Goal: Task Accomplishment & Management: Use online tool/utility

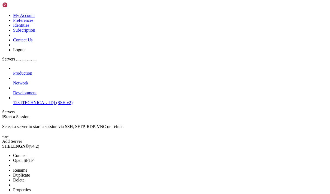
click at [28, 153] on span "Connect" at bounding box center [20, 155] width 14 height 5
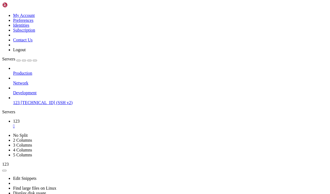
paste textarea "docker ps"
type textarea "docker ps"
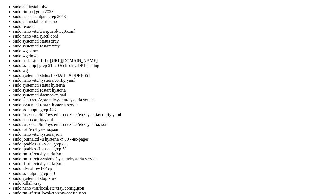
scroll to position [5, 0]
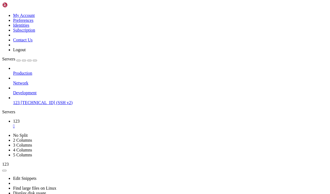
drag, startPoint x: 79, startPoint y: 373, endPoint x: 6, endPoint y: 345, distance: 78.2
copy div "ubuntu@instance-20250905-2320 : ~ $ sudo docker ps CONTAINER ID IMAGE COMMAND C…"
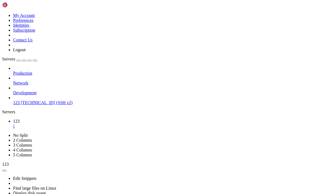
drag, startPoint x: 34, startPoint y: 373, endPoint x: 5, endPoint y: 373, distance: 28.9
copy x-row "[TECHNICAL_ID]"
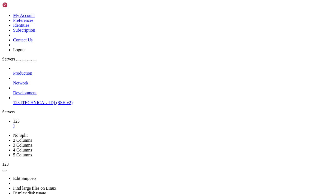
drag, startPoint x: 108, startPoint y: 370, endPoint x: 5, endPoint y: 332, distance: 109.8
copy div "ubuntu@instance-20250905-2320 : ~ $ curl [DOMAIN_NAME] [TECHNICAL_ID] ubuntu@in…"
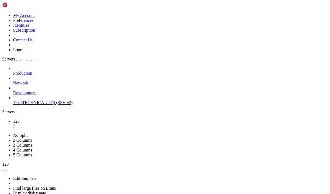
scroll to position [0, 0]
drag, startPoint x: 175, startPoint y: 352, endPoint x: 5, endPoint y: 337, distance: 170.6
copy div "ubuntu@instance-20250905-2320 : ~ $ sudo lsof -i :8080 COMMAND PID USER FD TYPE…"
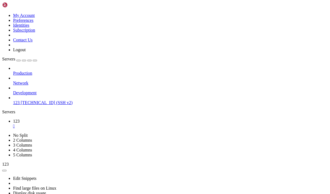
drag, startPoint x: 32, startPoint y: 354, endPoint x: 5, endPoint y: 355, distance: 27.0
copy span "0e07fa9c7e39"
drag, startPoint x: 105, startPoint y: 292, endPoint x: 72, endPoint y: 270, distance: 39.5
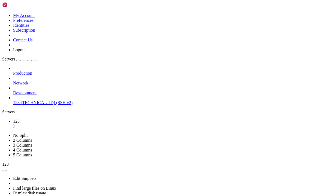
drag, startPoint x: 86, startPoint y: 371, endPoint x: 5, endPoint y: 341, distance: 86.3
drag, startPoint x: 95, startPoint y: 373, endPoint x: 5, endPoint y: 353, distance: 92.9
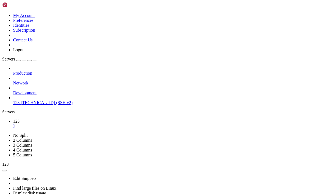
scroll to position [241, 0]
drag, startPoint x: 100, startPoint y: 372, endPoint x: 5, endPoint y: 319, distance: 109.0
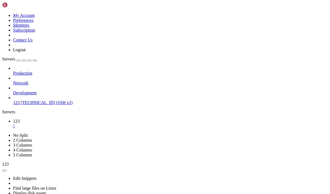
copy div "ubuntu@instance-20250905-2320 : ~/panel $ sudo docker compose up -d [+] Running…"
drag, startPoint x: 106, startPoint y: 308, endPoint x: 63, endPoint y: 317, distance: 43.2
drag, startPoint x: 106, startPoint y: 324, endPoint x: 168, endPoint y: 325, distance: 61.6
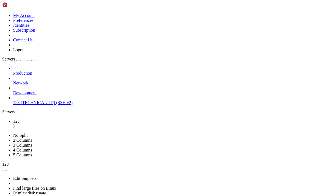
copy x-row "[URL][TECHNICAL_ID]"
drag, startPoint x: 31, startPoint y: 234, endPoint x: 4, endPoint y: 235, distance: 26.7
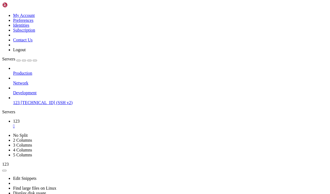
copy span "ddad425b6367"
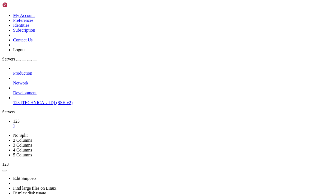
copy span "420c1e9da96a"
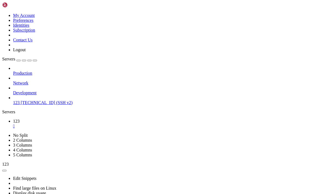
drag, startPoint x: 155, startPoint y: 328, endPoint x: 57, endPoint y: 292, distance: 105.4
drag, startPoint x: 67, startPoint y: 345, endPoint x: 6, endPoint y: 290, distance: 82.2
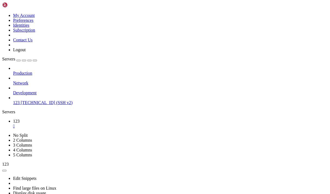
drag, startPoint x: 94, startPoint y: 271, endPoint x: 5, endPoint y: 254, distance: 91.0
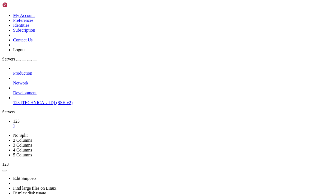
scroll to position [8615, 0]
click at [2, 13] on icon at bounding box center [2, 13] width 0 height 0
click at [41, 101] on div "Production Network Development 123 140.245.42.30 (SSH v2)" at bounding box center [165, 85] width 326 height 39
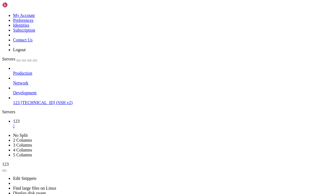
drag, startPoint x: 23, startPoint y: 293, endPoint x: 5, endPoint y: 249, distance: 48.1
drag, startPoint x: 95, startPoint y: 373, endPoint x: 5, endPoint y: 357, distance: 92.1
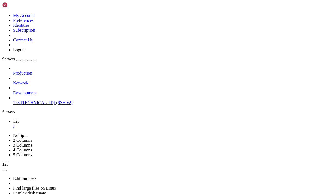
scroll to position [16444, 0]
drag, startPoint x: 35, startPoint y: 79, endPoint x: 18, endPoint y: 80, distance: 17.5
click at [21, 100] on span "[TECHNICAL_ID] (SSH v2)" at bounding box center [47, 102] width 52 height 5
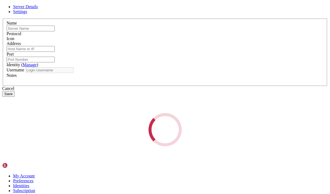
type input "123"
type input "[TECHNICAL_ID]"
type input "22"
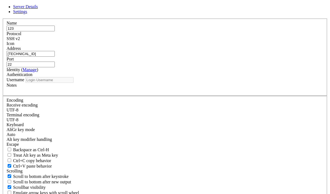
type input "ubuntu"
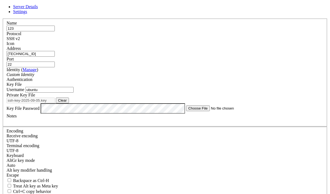
click at [55, 57] on input "[TECHNICAL_ID]" at bounding box center [31, 54] width 48 height 6
drag, startPoint x: 121, startPoint y: 59, endPoint x: 91, endPoint y: 59, distance: 30.0
click at [55, 57] on input "[TECHNICAL_ID]" at bounding box center [31, 54] width 48 height 6
click at [298, 124] on div "Server Details Settings Name 123 Protocol SSH v2 Icon" at bounding box center [165, 122] width 326 height 236
click at [2, 19] on icon at bounding box center [2, 19] width 0 height 0
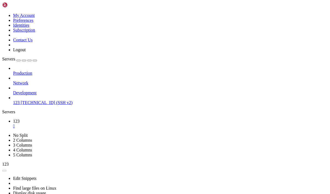
drag, startPoint x: 193, startPoint y: 66, endPoint x: 193, endPoint y: 70, distance: 4.6
drag, startPoint x: 80, startPoint y: 344, endPoint x: 5, endPoint y: 333, distance: 75.8
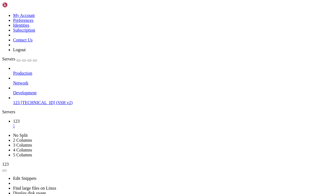
drag, startPoint x: 95, startPoint y: 371, endPoint x: 7, endPoint y: 237, distance: 160.5
drag, startPoint x: 152, startPoint y: 345, endPoint x: 4, endPoint y: 280, distance: 161.4
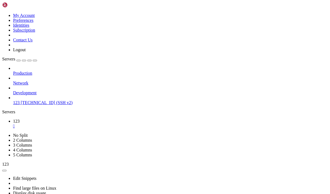
drag, startPoint x: 127, startPoint y: 368, endPoint x: 76, endPoint y: 343, distance: 56.5
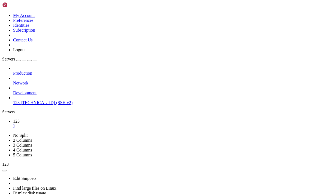
drag, startPoint x: 120, startPoint y: 271, endPoint x: 124, endPoint y: 303, distance: 32.7
drag, startPoint x: 80, startPoint y: 372, endPoint x: 5, endPoint y: 300, distance: 103.8
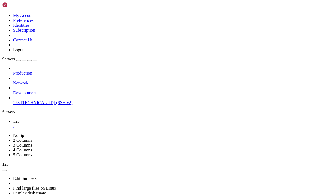
scroll to position [17632, 0]
drag, startPoint x: 103, startPoint y: 374, endPoint x: 5, endPoint y: 309, distance: 117.5
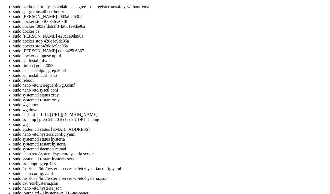
scroll to position [17715, 0]
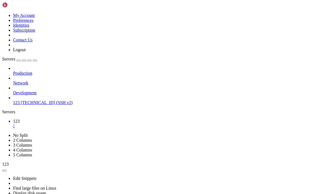
drag, startPoint x: 40, startPoint y: 361, endPoint x: 107, endPoint y: 363, distance: 66.8
drag, startPoint x: 98, startPoint y: 363, endPoint x: 82, endPoint y: 346, distance: 22.8
drag, startPoint x: 148, startPoint y: 373, endPoint x: 93, endPoint y: 374, distance: 55.6
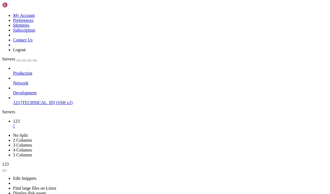
drag, startPoint x: 95, startPoint y: 373, endPoint x: 5, endPoint y: 319, distance: 104.9
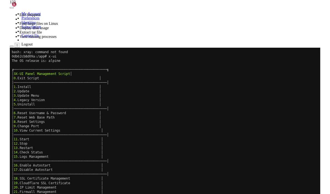
scroll to position [17907, 0]
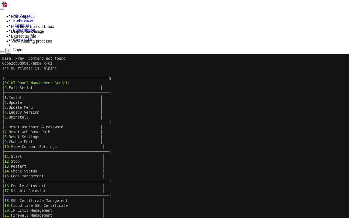
drag, startPoint x: 87, startPoint y: 263, endPoint x: 7, endPoint y: 59, distance: 219.0
click at [6, 59] on div "bash: xray: command not found 0db62cb8d09a:/app# x-ui The OS release is: alpine…" at bounding box center [174, 160] width 344 height 213
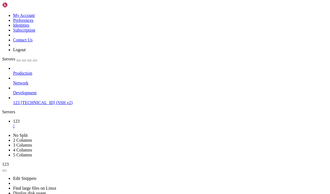
scroll to position [19320, 0]
drag, startPoint x: 97, startPoint y: 373, endPoint x: 7, endPoint y: 345, distance: 93.7
drag, startPoint x: 160, startPoint y: 293, endPoint x: 122, endPoint y: 289, distance: 37.9
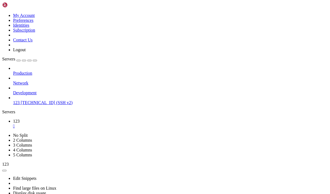
drag, startPoint x: 128, startPoint y: 384, endPoint x: 63, endPoint y: 363, distance: 68.7
drag, startPoint x: 63, startPoint y: 363, endPoint x: 7, endPoint y: 330, distance: 64.4
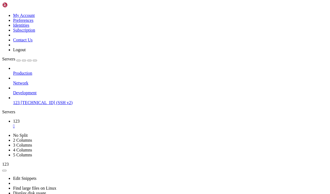
scroll to position [19757, 0]
drag, startPoint x: 59, startPoint y: 373, endPoint x: 8, endPoint y: 283, distance: 103.7
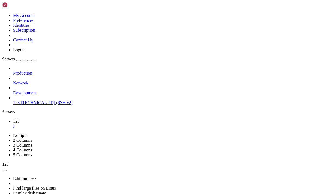
drag, startPoint x: 120, startPoint y: 341, endPoint x: 75, endPoint y: 275, distance: 80.4
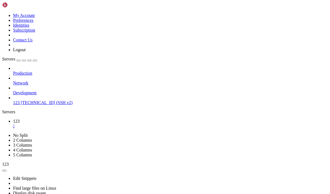
drag, startPoint x: 60, startPoint y: 306, endPoint x: 6, endPoint y: 283, distance: 58.5
copy div "db62cb8d09a:/app/bin# ./xray --version bash: ./xray: cannot execute binary file…"
drag, startPoint x: 143, startPoint y: 369, endPoint x: 5, endPoint y: 284, distance: 162.8
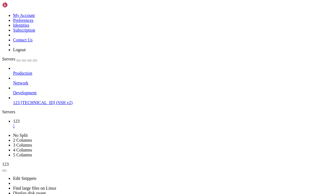
copy div "0db62cb8d09a:/app/bin# curl -L -o xray-linux-arm64.zip https://github.com/XTLS/…"
drag, startPoint x: 120, startPoint y: 399, endPoint x: 38, endPoint y: 362, distance: 89.8
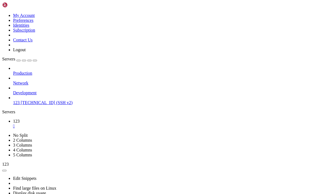
drag, startPoint x: 55, startPoint y: 373, endPoint x: 31, endPoint y: 356, distance: 28.6
drag, startPoint x: 54, startPoint y: 371, endPoint x: 53, endPoint y: 365, distance: 5.2
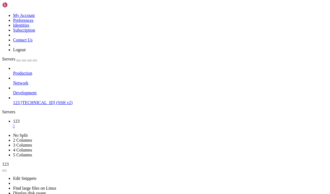
scroll to position [20081, 0]
drag, startPoint x: 120, startPoint y: 398, endPoint x: 29, endPoint y: 343, distance: 106.7
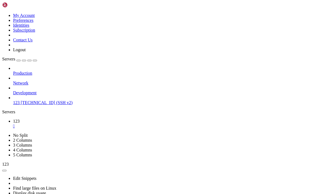
drag, startPoint x: 192, startPoint y: 360, endPoint x: 5, endPoint y: 280, distance: 203.0
copy div "0db62cb8d09a:/# ls app dev home media opt root sbin sys usr bin etc lib mnt pro…"
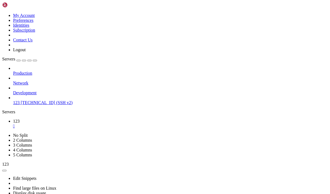
scroll to position [228049, 0]
drag, startPoint x: 50, startPoint y: 371, endPoint x: 5, endPoint y: 246, distance: 132.9
copy div "0db62cb8d09a:/# ls app dev home media opt root sbin sys usr bin etc lib mnt pro…"
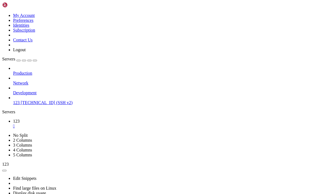
drag, startPoint x: 44, startPoint y: 373, endPoint x: 6, endPoint y: 254, distance: 124.6
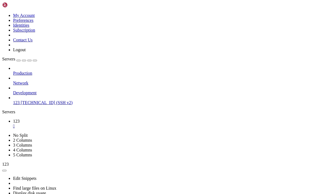
drag, startPoint x: 49, startPoint y: 371, endPoint x: 5, endPoint y: 228, distance: 149.7
copy div "Please enter your selection [0-25]: 1 The OS release is: alpine Arch: arm64 Run…"
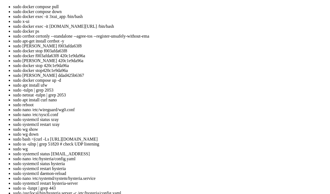
scroll to position [230553, 0]
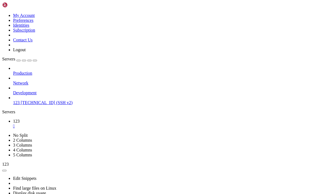
drag, startPoint x: 91, startPoint y: 368, endPoint x: 5, endPoint y: 318, distance: 100.2
copy div "ubuntu@instance-20250905-2320 : ~/panel $ sudo docker compose down WARN [0000] …"
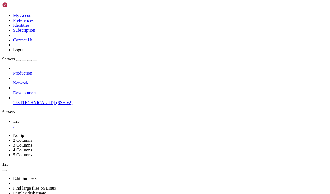
drag, startPoint x: 151, startPoint y: 370, endPoint x: 5, endPoint y: 250, distance: 188.9
copy div "ubuntu@instance-20250905-2320 : ~/panel $ cd /root/ rm -rf x-ui/ /usr/local/x-u…"
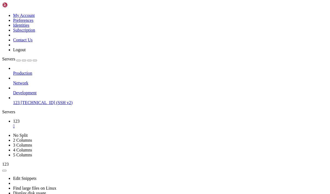
drag, startPoint x: 119, startPoint y: 315, endPoint x: 104, endPoint y: 313, distance: 15.7
paste textarea "# Inside your container or VPS cd /app tar zxvf x-ui-linux-arm64.tar.gz chmod +…"
type textarea "# Inside your container or VPS cd /app tar zxvf x-ui-linux-arm64.tar.gz chmod +…"
drag, startPoint x: 100, startPoint y: 376, endPoint x: 5, endPoint y: 245, distance: 161.6
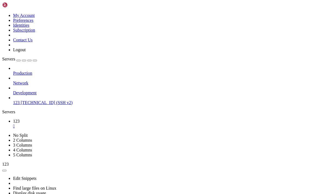
copy x-screen "ubuntu@instance-20250905-2320 : ~/panel $ # Inside your container or VPS cd /ap…"
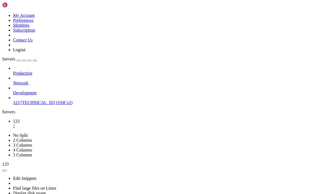
scroll to position [231073, 0]
drag, startPoint x: 99, startPoint y: 371, endPoint x: 6, endPoint y: 282, distance: 129.2
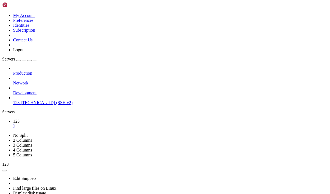
scroll to position [231250, 0]
copy div "buntu@instance-20250905-2320 : ~/panel $ sudo docker rm -f 3xui_app Error respo…"
click at [2, 13] on icon at bounding box center [2, 13] width 0 height 0
click at [34, 23] on link "Preferences" at bounding box center [23, 20] width 20 height 5
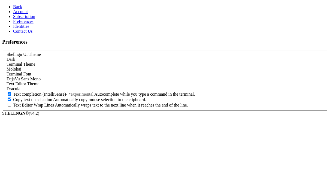
click at [52, 102] on span "Copy text on selection" at bounding box center [32, 99] width 39 height 5
click at [11, 101] on input "Copy text on selection Automatically copy mouse selection to the clipboard." at bounding box center [10, 100] width 4 height 4
checkbox input "false"
click at [61, 97] on span "Text completion (IntelliSense)" at bounding box center [39, 94] width 53 height 5
click at [11, 96] on input "Text completion (IntelliSense) - *experimental Autocomplete while you type a co…" at bounding box center [10, 94] width 4 height 4
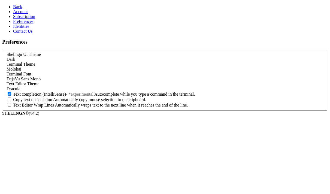
checkbox input "false"
click at [13, 5] on icon at bounding box center [13, 6] width 0 height 5
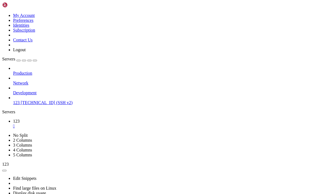
scroll to position [231927, 0]
drag, startPoint x: 99, startPoint y: 371, endPoint x: 6, endPoint y: 223, distance: 174.5
copy div "ress enter to return to the main menu: ╔───────────────────────────────────────…"
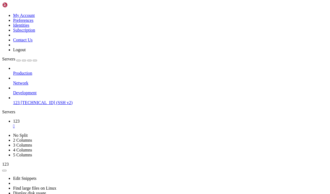
drag, startPoint x: 25, startPoint y: 369, endPoint x: 6, endPoint y: 279, distance: 92.0
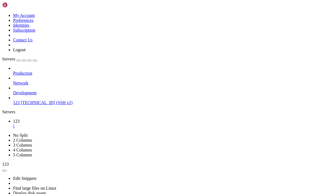
drag, startPoint x: 97, startPoint y: 334, endPoint x: 70, endPoint y: 307, distance: 38.0
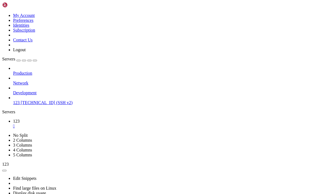
drag, startPoint x: 128, startPoint y: 308, endPoint x: 232, endPoint y: 298, distance: 103.8
drag, startPoint x: 90, startPoint y: 368, endPoint x: 5, endPoint y: 333, distance: 92.3
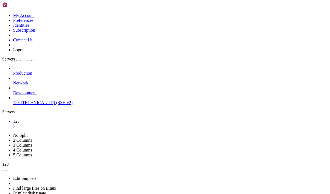
drag, startPoint x: 88, startPoint y: 377, endPoint x: 6, endPoint y: 278, distance: 127.6
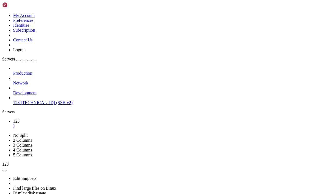
drag, startPoint x: 91, startPoint y: 371, endPoint x: 5, endPoint y: 273, distance: 129.7
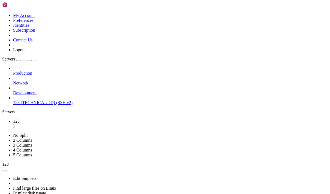
scroll to position [236517, 0]
drag, startPoint x: 219, startPoint y: 367, endPoint x: 5, endPoint y: 358, distance: 214.8
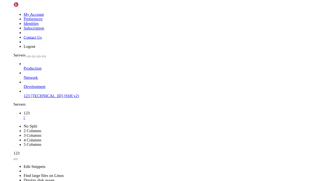
scroll to position [236590, 0]
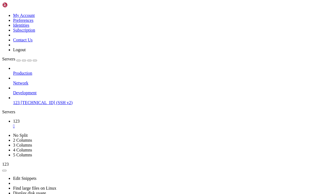
drag, startPoint x: 211, startPoint y: 368, endPoint x: 5, endPoint y: 308, distance: 214.5
drag, startPoint x: 134, startPoint y: 374, endPoint x: 7, endPoint y: 338, distance: 131.7
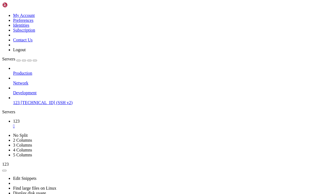
drag, startPoint x: 102, startPoint y: 245, endPoint x: 5, endPoint y: 220, distance: 99.6
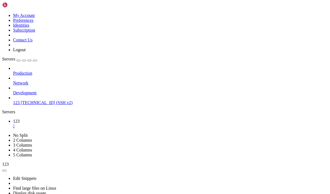
drag, startPoint x: 94, startPoint y: 374, endPoint x: 4, endPoint y: 273, distance: 134.6
drag, startPoint x: 4, startPoint y: 273, endPoint x: 24, endPoint y: 259, distance: 24.8
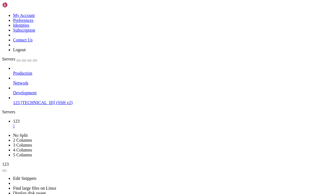
scroll to position [162, 0]
drag, startPoint x: 19, startPoint y: 362, endPoint x: 7, endPoint y: 328, distance: 36.0
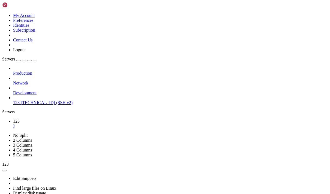
drag, startPoint x: 10, startPoint y: 332, endPoint x: 15, endPoint y: 356, distance: 24.3
drag, startPoint x: 15, startPoint y: 356, endPoint x: 5, endPoint y: 322, distance: 34.7
copy div "Sep 06 06:50:19 instance-20250905-2320 systemd[1]: Stopped x-ui.service - x-ui …"
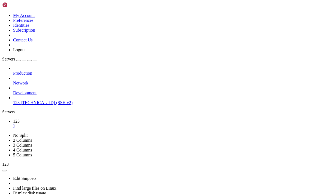
scroll to position [196, 0]
drag, startPoint x: 92, startPoint y: 374, endPoint x: 6, endPoint y: 338, distance: 94.0
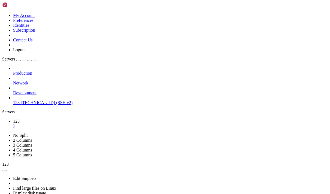
drag, startPoint x: 5, startPoint y: 372, endPoint x: 27, endPoint y: 373, distance: 22.1
drag, startPoint x: 34, startPoint y: 373, endPoint x: 5, endPoint y: 371, distance: 29.5
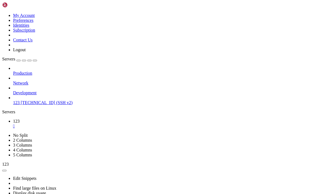
drag, startPoint x: 34, startPoint y: 372, endPoint x: 6, endPoint y: 372, distance: 27.3
copy x-row "40.245.42.30"
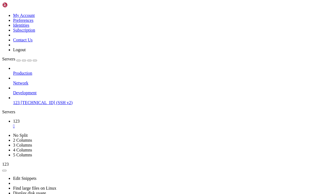
drag, startPoint x: 220, startPoint y: 369, endPoint x: -12, endPoint y: 362, distance: 231.9
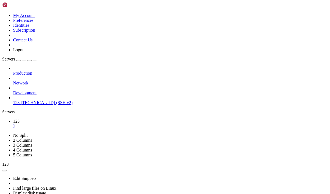
drag, startPoint x: 35, startPoint y: 361, endPoint x: 229, endPoint y: 373, distance: 194.0
copy div "ubuntu@instance-20250905-2320 : ~/vpn $ curl http://140.245.42.30:2053 curl: (7…"
drag, startPoint x: 59, startPoint y: 261, endPoint x: 23, endPoint y: 302, distance: 53.7
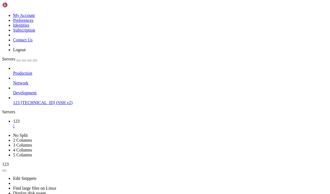
drag, startPoint x: 159, startPoint y: 368, endPoint x: 6, endPoint y: 357, distance: 153.4
copy div "buntu@instance-20250905-2320 : ~/vpn $ sudo lsof -iTCP:2053 -sTCP:LISTEN COMMAN…"
drag, startPoint x: 108, startPoint y: 339, endPoint x: 144, endPoint y: 338, distance: 36.0
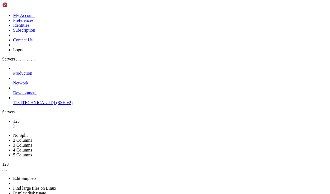
copy span "bin/config.json"
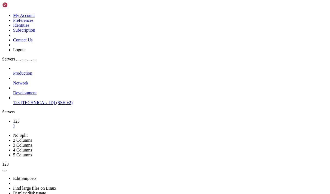
scroll to position [324, 0]
drag, startPoint x: 98, startPoint y: 374, endPoint x: 4, endPoint y: 260, distance: 147.4
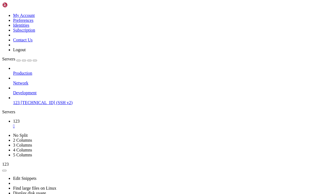
drag, startPoint x: 5, startPoint y: 259, endPoint x: 123, endPoint y: 380, distance: 168.2
copy div "ubuntu@instance-20250905-2320 : ~/vpn $ sudo systemctl status x-ui ● x-ui.servi…"
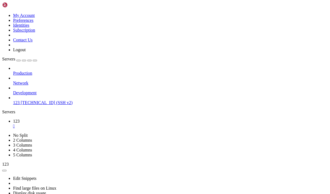
drag, startPoint x: 105, startPoint y: 366, endPoint x: 175, endPoint y: 368, distance: 70.4
copy x-row "usr/local/x-ui/bin/config.json"
drag, startPoint x: 77, startPoint y: 364, endPoint x: 64, endPoint y: 243, distance: 122.3
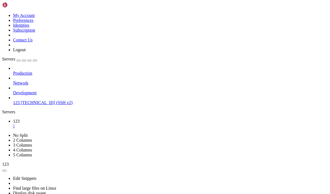
drag, startPoint x: 17, startPoint y: 367, endPoint x: 5, endPoint y: 263, distance: 104.6
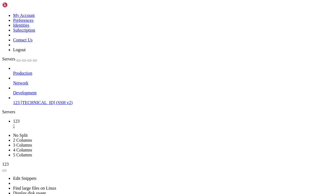
copy div "ubuntu@instance-20250905-2320 : ~ $ cat /usr/local/x-ui/bin/config.json { "log"…"
drag, startPoint x: 84, startPoint y: 316, endPoint x: 65, endPoint y: 321, distance: 19.3
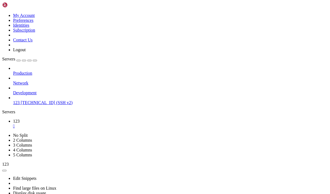
scroll to position [893, 0]
drag, startPoint x: 82, startPoint y: 371, endPoint x: 5, endPoint y: 353, distance: 78.2
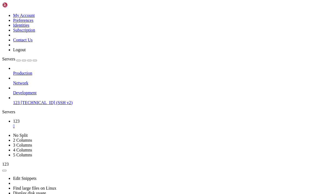
copy div "ubuntu@instance-20250905-2320 : ~ $ cat /usr/local/x-ui/x-ui.json cat: /usr/loc…"
drag, startPoint x: 84, startPoint y: 374, endPoint x: 5, endPoint y: 248, distance: 148.3
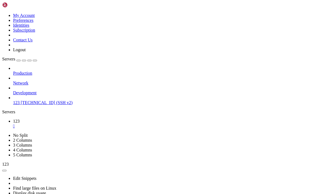
scroll to position [1345, 0]
drag, startPoint x: 115, startPoint y: 374, endPoint x: 6, endPoint y: 325, distance: 119.5
copy div "buntu@instance-20250905-2320 : ~ $ cd /usr/local/x-ui sudo ./x-ui -l 0.0.0.0:20…"
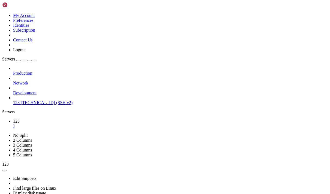
scroll to position [1384, 0]
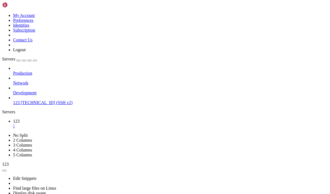
scroll to position [1728, 0]
drag, startPoint x: 8, startPoint y: 303, endPoint x: 5, endPoint y: 221, distance: 81.3
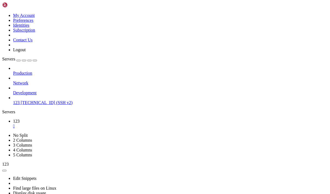
scroll to position [1747, 0]
drag, startPoint x: 158, startPoint y: 367, endPoint x: 10, endPoint y: 352, distance: 148.8
paste textarea "[Service] Environment="XUI_LISTEN_ADDR=0.0.0.0""
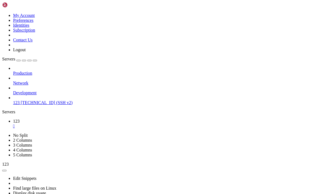
type textarea "[Service] Environment="XUI_LISTEN_ADDR=0.0.0.0""
drag, startPoint x: 166, startPoint y: 371, endPoint x: 78, endPoint y: 312, distance: 106.0
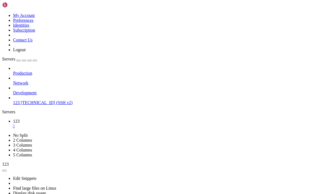
drag, startPoint x: 12, startPoint y: 319, endPoint x: 37, endPoint y: 319, distance: 24.8
drag, startPoint x: 125, startPoint y: 367, endPoint x: 106, endPoint y: 339, distance: 33.7
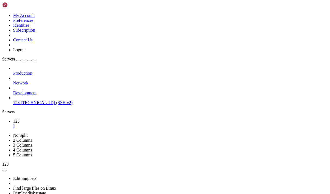
drag, startPoint x: 106, startPoint y: 339, endPoint x: 86, endPoint y: 303, distance: 41.1
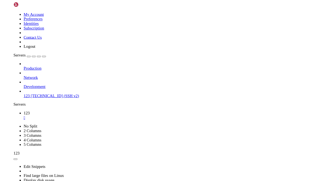
scroll to position [2233, 0]
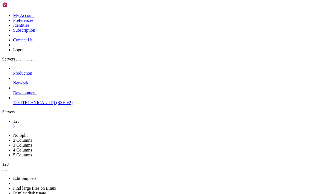
drag, startPoint x: 136, startPoint y: 367, endPoint x: 32, endPoint y: 367, distance: 104.7
drag, startPoint x: 138, startPoint y: 368, endPoint x: 6, endPoint y: 338, distance: 135.7
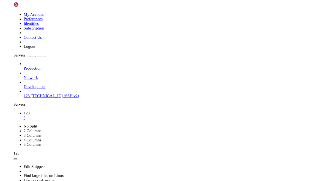
scroll to position [2302, 0]
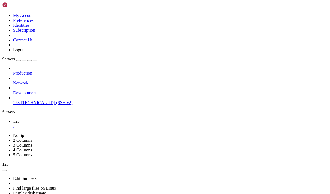
scroll to position [3416, 0]
drag, startPoint x: 83, startPoint y: 371, endPoint x: 5, endPoint y: 226, distance: 164.6
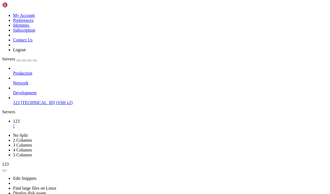
scroll to position [3637, 0]
drag, startPoint x: 15, startPoint y: 338, endPoint x: 5, endPoint y: 279, distance: 60.2
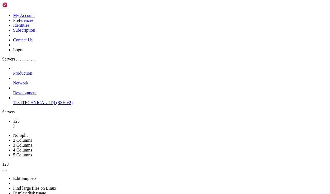
scroll to position [3662, 0]
drag, startPoint x: 184, startPoint y: 369, endPoint x: 5, endPoint y: 356, distance: 179.9
drag, startPoint x: 122, startPoint y: 364, endPoint x: 5, endPoint y: 323, distance: 123.7
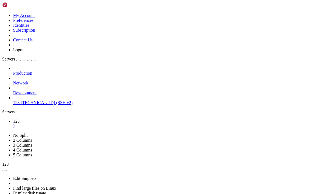
drag, startPoint x: 129, startPoint y: 314, endPoint x: 118, endPoint y: 313, distance: 11.0
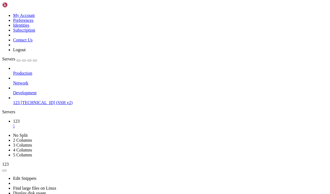
copy x-row "62789"
drag, startPoint x: 132, startPoint y: 281, endPoint x: 119, endPoint y: 284, distance: 13.1
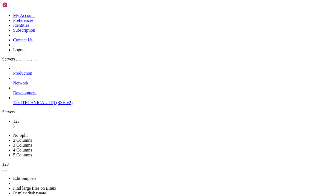
paste textarea "sudo docker ps -q | xargs -r sudo docker stop"
type textarea "sudo docker ps -q | xargs -r sudo docker stop"
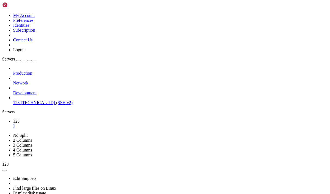
copy span "http://140.245.42.30:8080/NslJ40BsUszR5EtzMr/"
drag, startPoint x: 71, startPoint y: 376, endPoint x: 8, endPoint y: 313, distance: 89.1
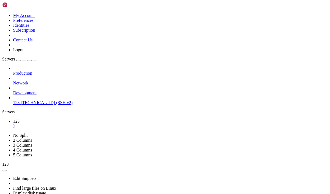
scroll to position [5694, 0]
drag, startPoint x: 88, startPoint y: 373, endPoint x: 16, endPoint y: 230, distance: 160.0
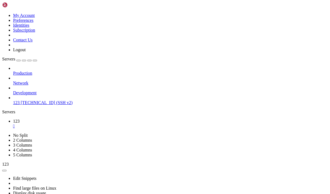
drag, startPoint x: 69, startPoint y: 374, endPoint x: 5, endPoint y: 283, distance: 111.0
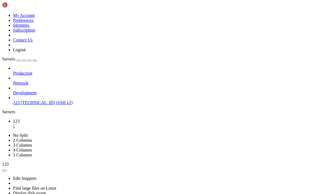
copy div "Panel state: Running Start automatically: Yes xray state: Running Please enter …"
drag, startPoint x: 102, startPoint y: 364, endPoint x: 8, endPoint y: 286, distance: 122.4
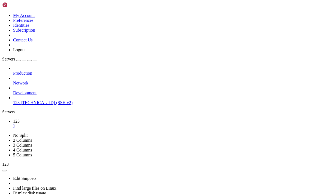
copy div "o listenIP configured. Choose an option: 1. Use default IP (127.0.0.1) 2. Set a…"
drag, startPoint x: 53, startPoint y: 370, endPoint x: 4, endPoint y: 220, distance: 157.9
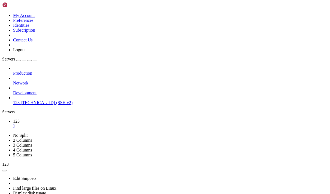
drag, startPoint x: 4, startPoint y: 220, endPoint x: 56, endPoint y: 374, distance: 162.5
drag, startPoint x: 56, startPoint y: 374, endPoint x: 18, endPoint y: 224, distance: 154.9
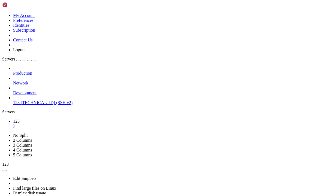
copy div "ll is active and enabled on system startup 1. Install Firewall 2. Port List [nu…"
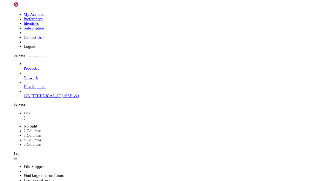
scroll to position [9012, 0]
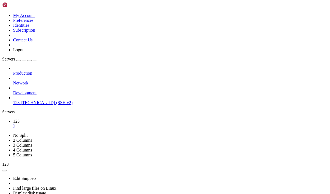
copy span "http://140.245.42.30:2053/NslJ40BsUszR5EtzMr/"
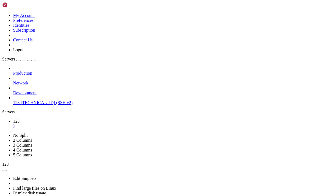
paste textarea "/etc/x-ui/config.yaml"
type textarea "/etc/x-ui/config.yaml"
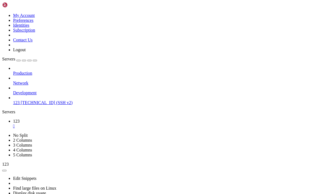
drag, startPoint x: 85, startPoint y: 373, endPoint x: 5, endPoint y: 337, distance: 87.1
copy div "ubuntu@instance-20250905-2320 : ~ $ sudo ss -tulpn | grep x-ui tcp LISTEN 0 409…"
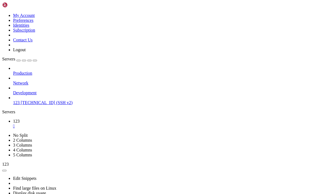
drag, startPoint x: 61, startPoint y: 305, endPoint x: 5, endPoint y: 260, distance: 71.7
copy div "ubuntu@instance-20250905-2320 : ~ $ cat /usr/local/x-ui/x-ui.json cat: /usr/loc…"
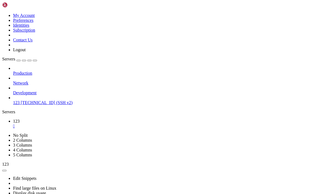
scroll to position [13008, 0]
drag, startPoint x: 161, startPoint y: 370, endPoint x: 5, endPoint y: 283, distance: 178.9
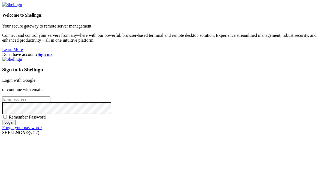
click at [35, 78] on link "Login with Google" at bounding box center [18, 80] width 33 height 5
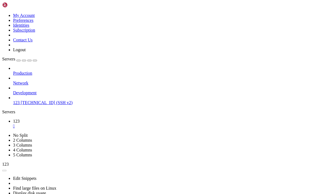
scroll to position [13145, 0]
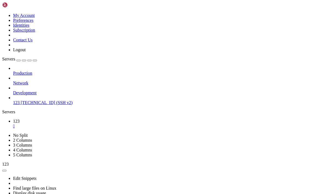
drag, startPoint x: 84, startPoint y: 371, endPoint x: 6, endPoint y: 359, distance: 78.9
paste textarea "curl -L https://raw.githubusercontent.com/mhsanaei/3x-ui/master/install.sh -o i…"
type textarea "curl -L https://raw.githubusercontent.com/mhsanaei/3x-ui/master/install.sh -o i…"
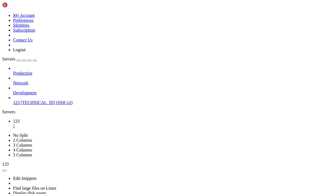
drag, startPoint x: 11, startPoint y: 358, endPoint x: 40, endPoint y: 360, distance: 29.0
copy x-row "│ x-ui install"
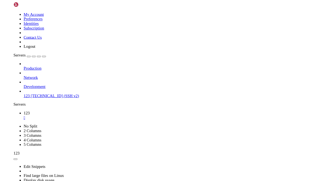
scroll to position [14696, 0]
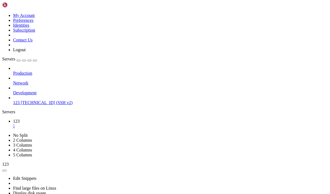
copy span "http://140.245.42.30:2053/xvtfVBnGnEpCPsFgNC"
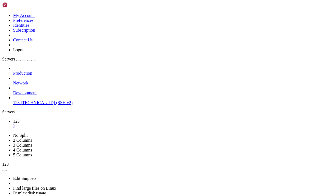
scroll to position [16238, 0]
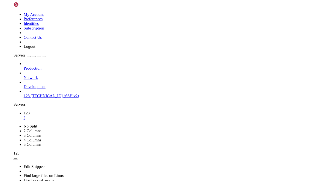
scroll to position [17720, 0]
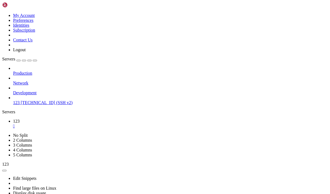
drag, startPoint x: 128, startPoint y: 374, endPoint x: 8, endPoint y: 228, distance: 189.0
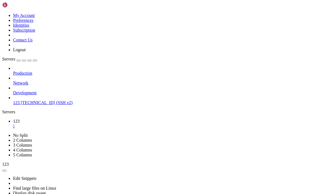
drag, startPoint x: 88, startPoint y: 373, endPoint x: 5, endPoint y: 284, distance: 121.9
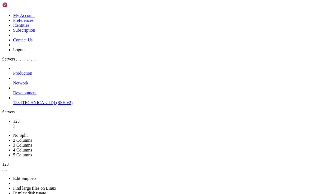
copy span "[URL][TECHNICAL_ID]"
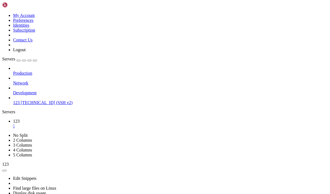
copy span "[URL][TECHNICAL_ID]"
drag, startPoint x: 134, startPoint y: 325, endPoint x: 113, endPoint y: 286, distance: 45.0
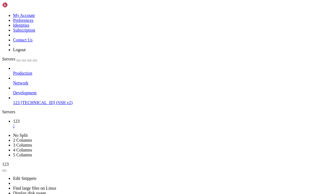
scroll to position [30021, 0]
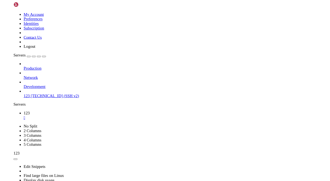
scroll to position [30041, 0]
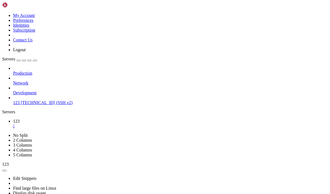
copy span "[URL][TECHNICAL_ID]"
drag, startPoint x: 76, startPoint y: 349, endPoint x: 142, endPoint y: 347, distance: 66.0
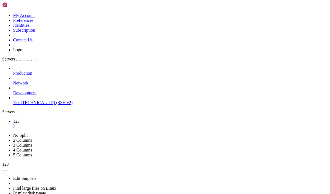
copy span "[DOMAIN_NAME] --register-account -m"
drag, startPoint x: 153, startPoint y: 247, endPoint x: 104, endPoint y: 262, distance: 51.4
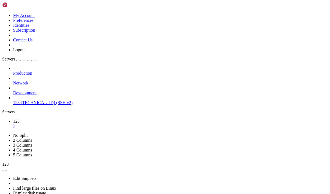
scroll to position [32475, 0]
